Goal: Transaction & Acquisition: Purchase product/service

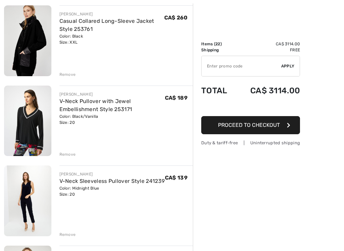
scroll to position [163, 0]
click at [18, 167] on img at bounding box center [27, 201] width 47 height 71
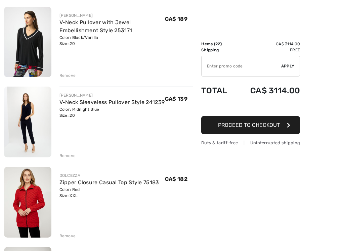
scroll to position [242, 0]
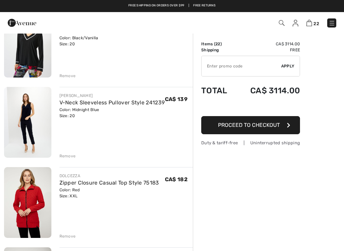
click at [59, 153] on div "Remove" at bounding box center [67, 156] width 16 height 6
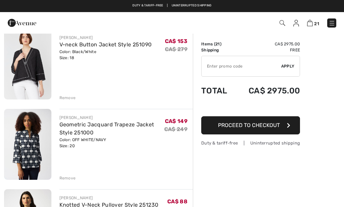
scroll to position [1181, 0]
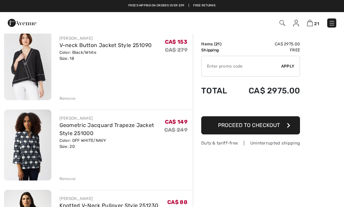
click at [67, 97] on div "Remove" at bounding box center [67, 98] width 16 height 6
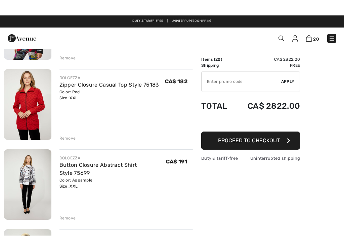
scroll to position [255, 0]
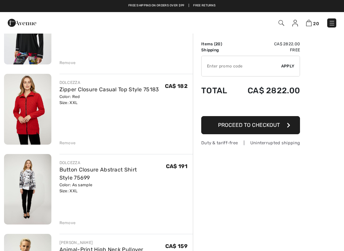
click at [282, 23] on img at bounding box center [282, 23] width 6 height 6
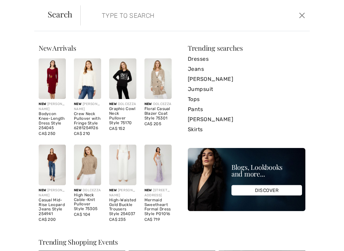
click at [101, 15] on input "search" at bounding box center [172, 15] width 150 height 20
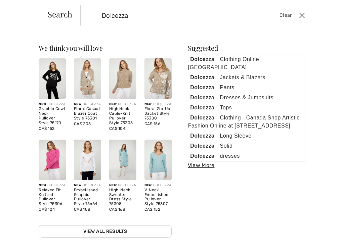
type input "Dolcezza"
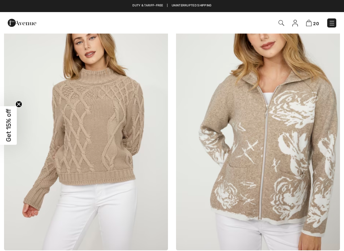
scroll to position [526, 0]
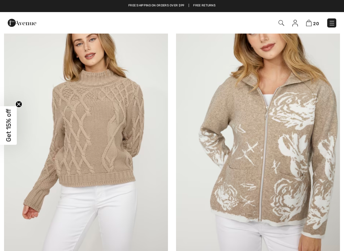
click at [256, 176] on img at bounding box center [258, 129] width 164 height 246
